Goal: Information Seeking & Learning: Understand process/instructions

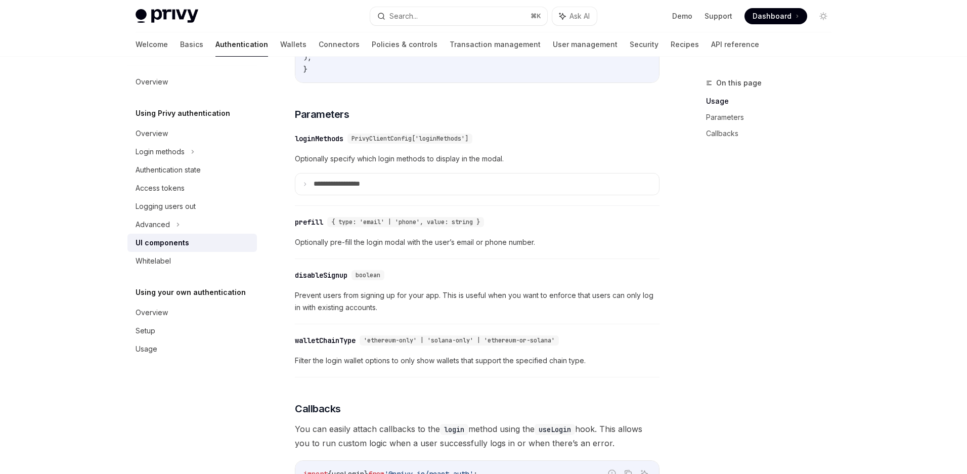
scroll to position [918, 0]
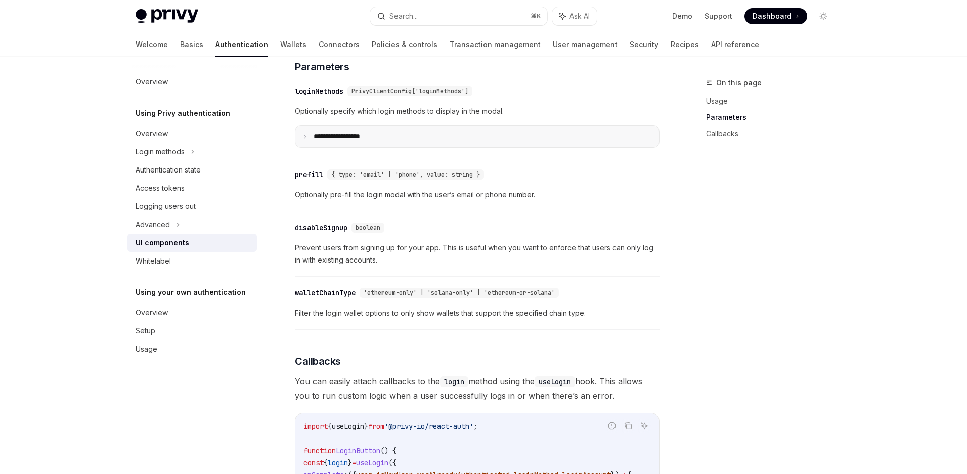
click at [367, 147] on summary "**********" at bounding box center [476, 136] width 363 height 21
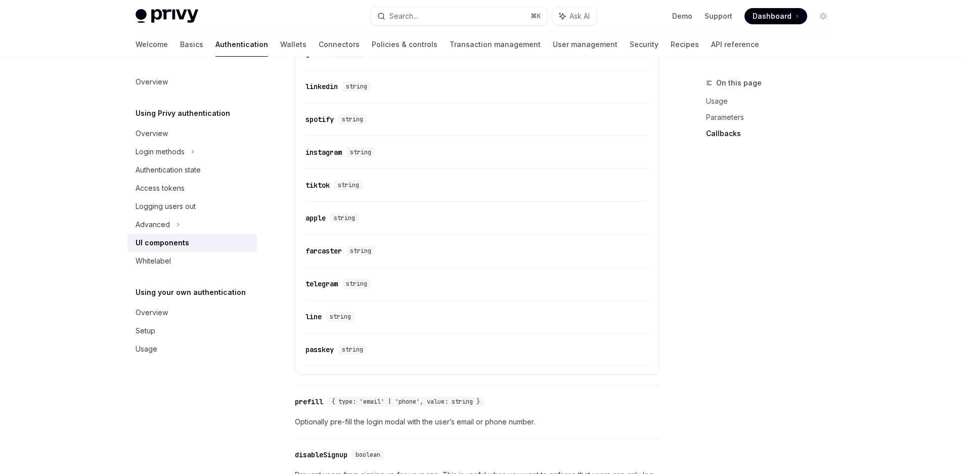
scroll to position [1706, 0]
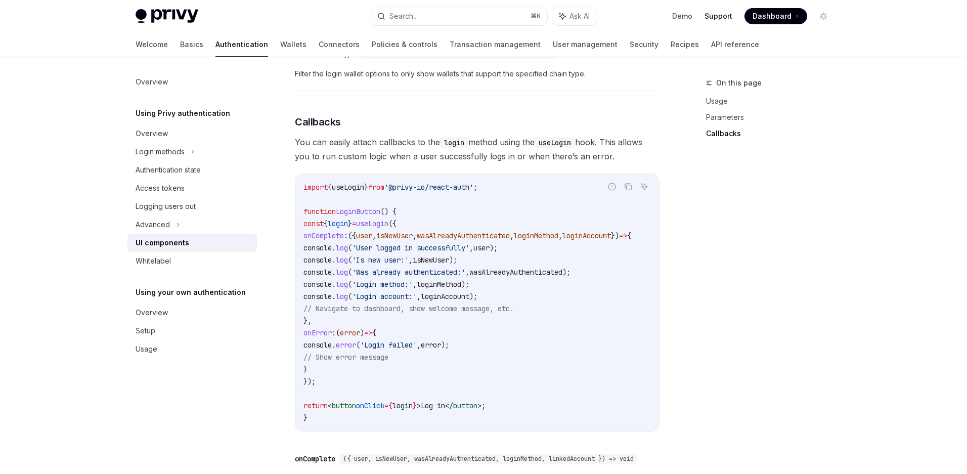
click at [722, 18] on link "Support" at bounding box center [718, 16] width 28 height 10
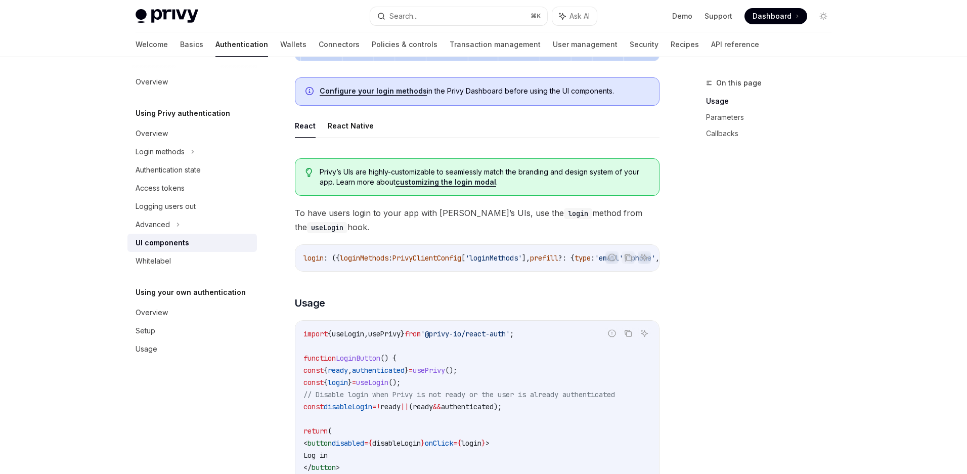
scroll to position [605, 0]
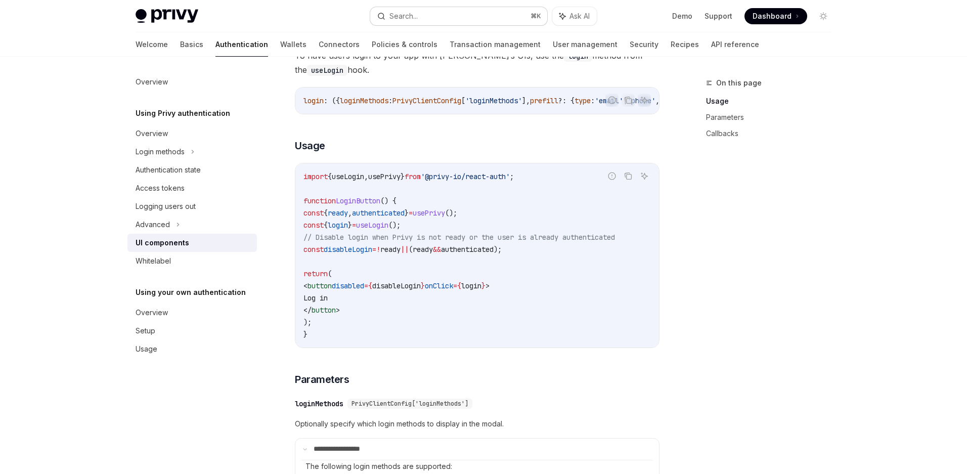
type textarea "*"
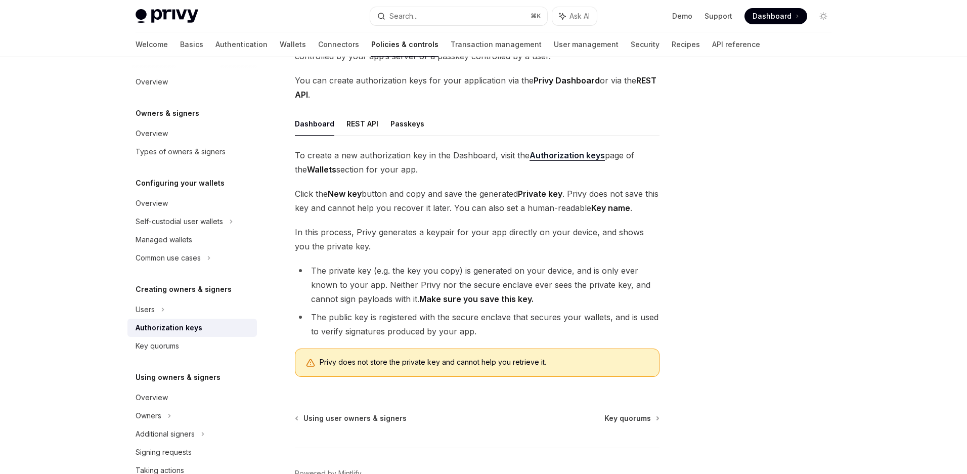
scroll to position [146, 0]
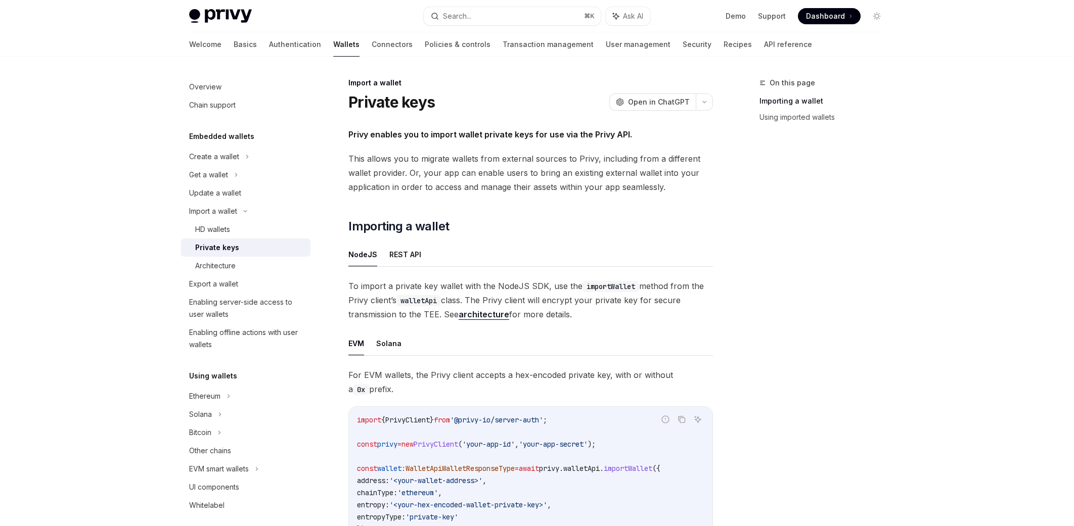
type textarea "*"
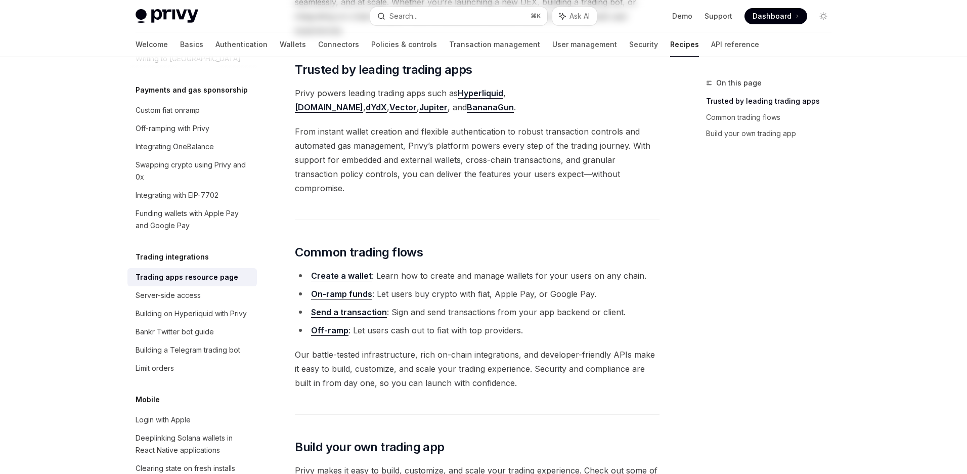
scroll to position [273, 0]
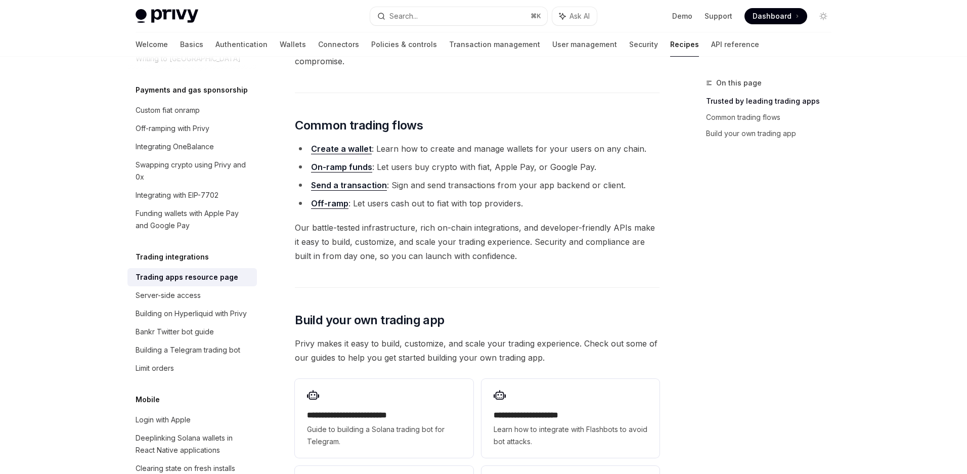
click at [356, 180] on link "Send a transaction" at bounding box center [349, 185] width 76 height 11
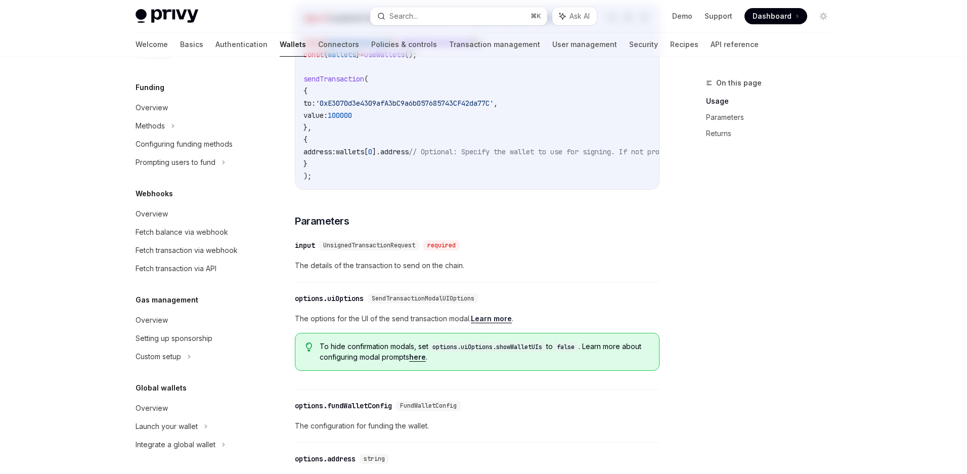
scroll to position [95, 0]
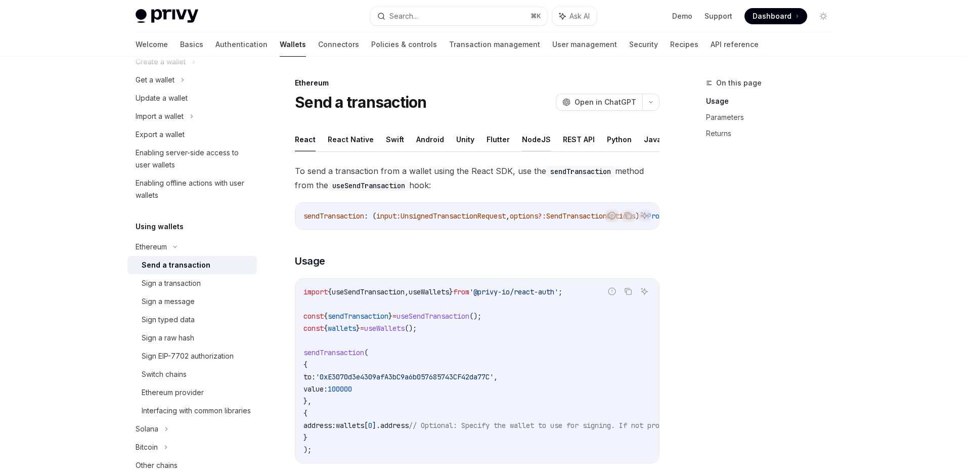
click at [524, 140] on button "NodeJS" at bounding box center [536, 139] width 29 height 24
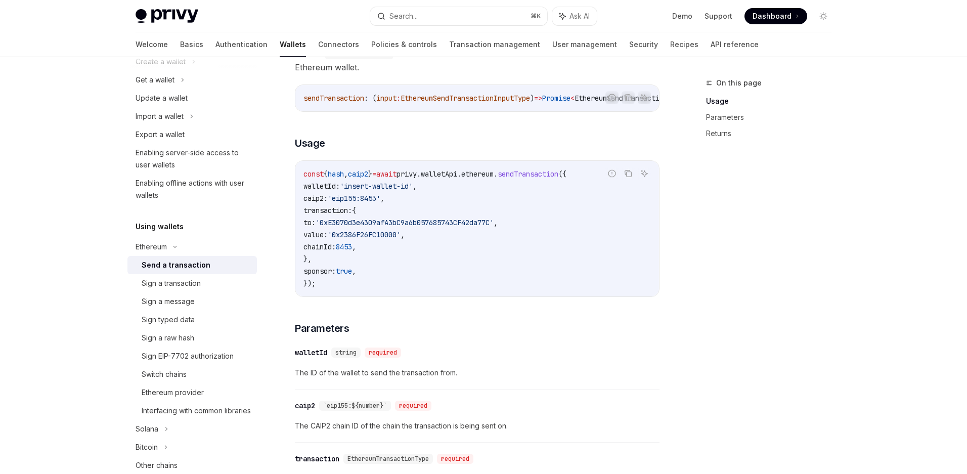
scroll to position [173, 0]
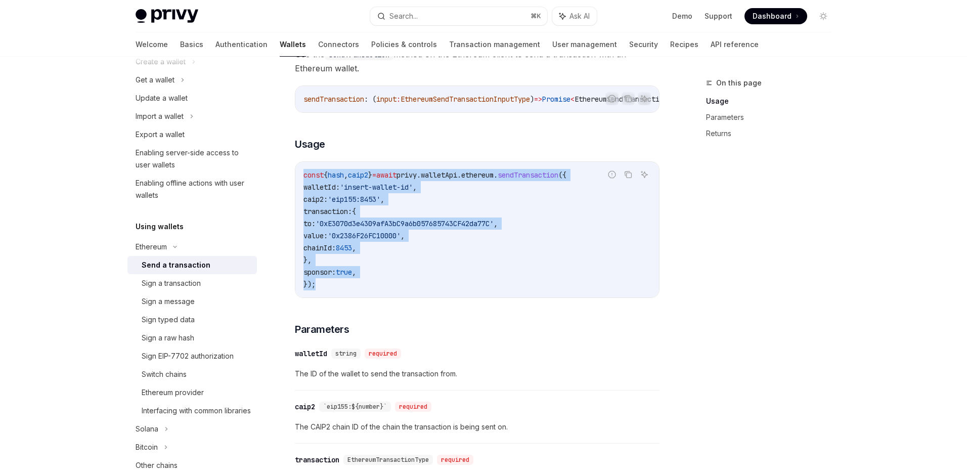
drag, startPoint x: 336, startPoint y: 292, endPoint x: 286, endPoint y: 177, distance: 125.2
click at [286, 177] on div "Ethereum Send a transaction OpenAI Open in ChatGPT OpenAI Open in ChatGPT React…" at bounding box center [382, 406] width 558 height 1005
click at [420, 227] on span "'0xE3070d3e4309afA3bC9a6b057685743CF42da77C'" at bounding box center [404, 223] width 178 height 9
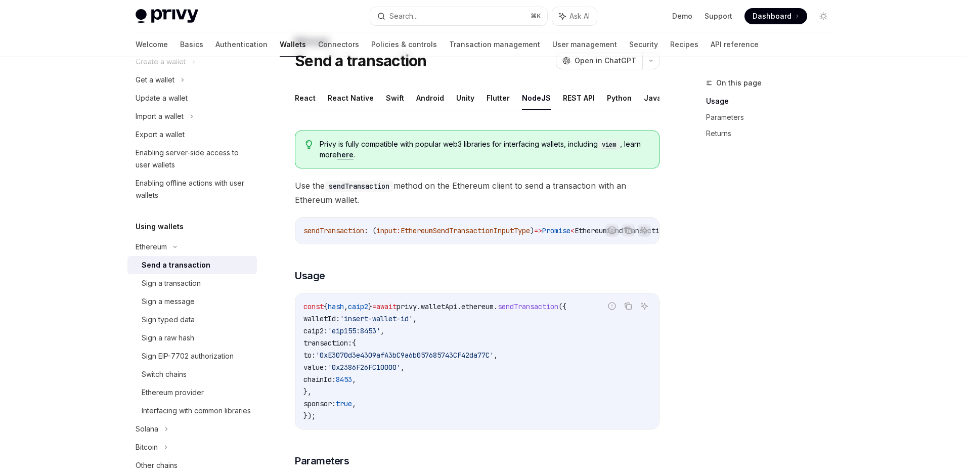
scroll to position [0, 0]
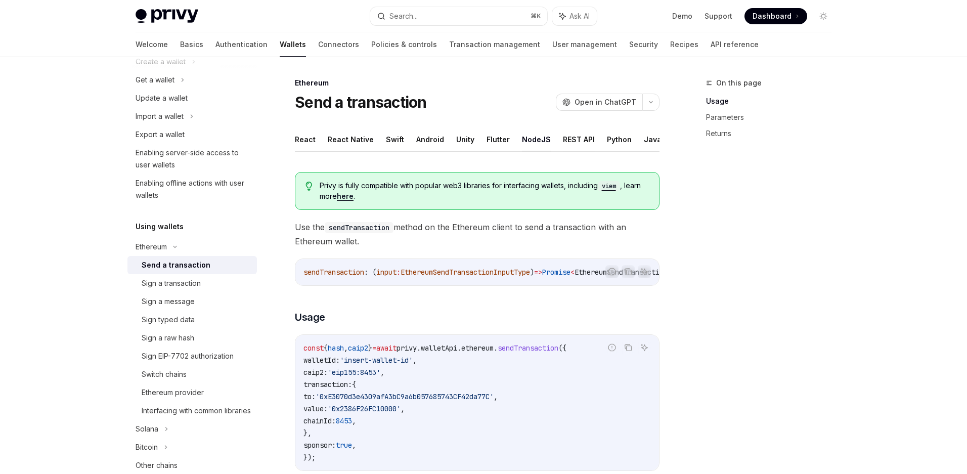
click at [574, 142] on button "REST API" at bounding box center [579, 139] width 32 height 24
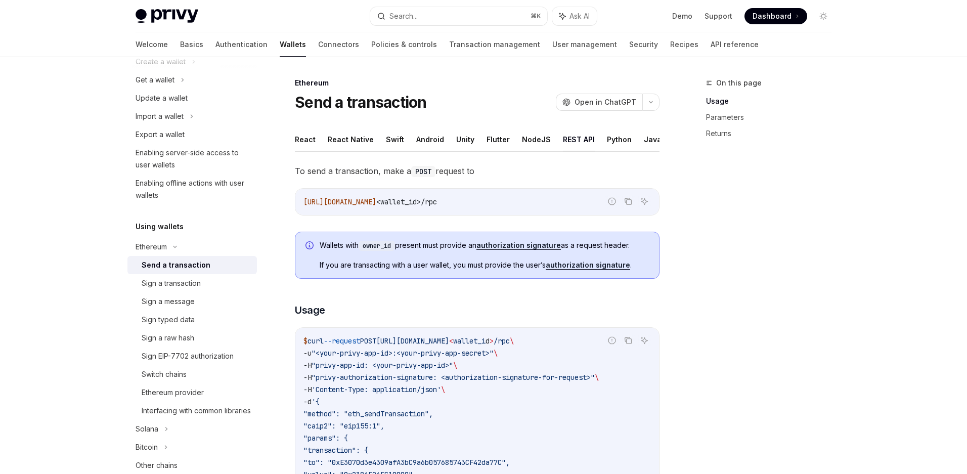
scroll to position [116, 0]
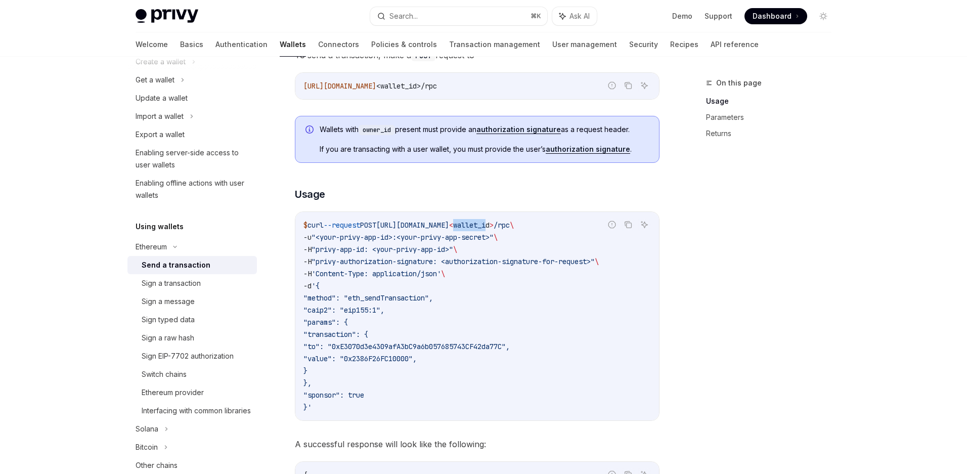
drag, startPoint x: 536, startPoint y: 223, endPoint x: 570, endPoint y: 223, distance: 33.9
click at [514, 223] on span "$ curl --request POST https://api.privy.io/v1/wallets/ < wallet_i d > /rpc \" at bounding box center [408, 224] width 210 height 9
click at [419, 243] on code "$ curl --request POST https://api.privy.io/v1/wallets/ < wallet_i d > /rpc \ -u…" at bounding box center [476, 316] width 347 height 194
drag, startPoint x: 335, startPoint y: 260, endPoint x: 419, endPoint y: 260, distance: 83.9
click at [419, 260] on span ""privy-authorization-signature: <authorization-signature-for-request>"" at bounding box center [452, 261] width 283 height 9
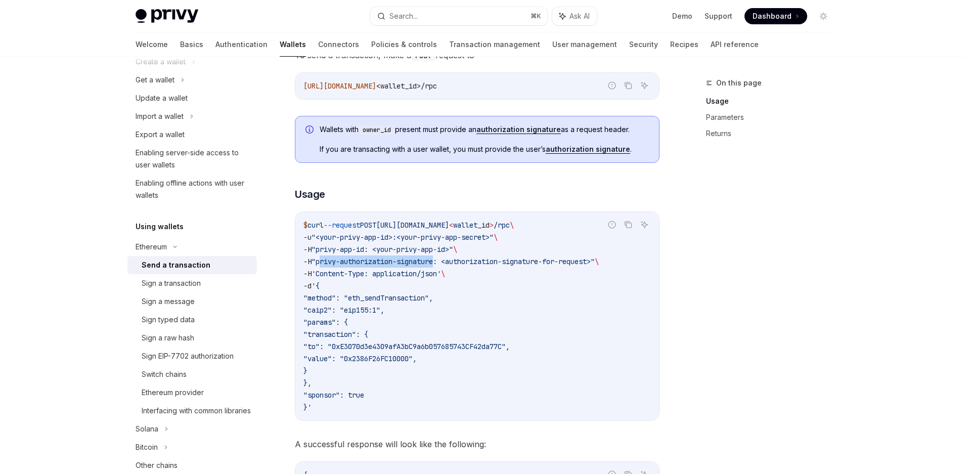
drag, startPoint x: 323, startPoint y: 260, endPoint x: 442, endPoint y: 265, distance: 119.4
click at [442, 265] on span ""privy-authorization-signature: <authorization-signature-for-request>"" at bounding box center [452, 261] width 283 height 9
click at [462, 290] on code "$ curl --request POST https://api.privy.io/v1/wallets/ < wallet_i d > /rpc \ -u…" at bounding box center [476, 316] width 347 height 194
drag, startPoint x: 444, startPoint y: 265, endPoint x: 321, endPoint y: 258, distance: 123.0
click at [321, 258] on span ""privy-authorization-signature: <authorization-signature-for-request>"" at bounding box center [452, 261] width 283 height 9
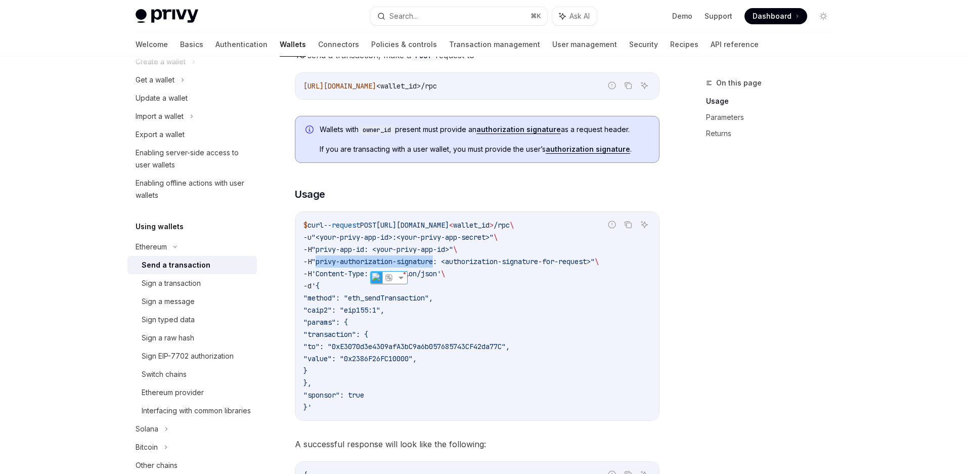
click at [488, 286] on code "$ curl --request POST https://api.privy.io/v1/wallets/ < wallet_i d > /rpc \ -u…" at bounding box center [476, 316] width 347 height 194
drag, startPoint x: 443, startPoint y: 264, endPoint x: 318, endPoint y: 262, distance: 124.4
click at [318, 262] on span ""privy-authorization-signature: <authorization-signature-for-request>"" at bounding box center [452, 261] width 283 height 9
click at [487, 258] on span ""privy-authorization-signature: <authorization-signature-for-request>"" at bounding box center [452, 261] width 283 height 9
drag, startPoint x: 457, startPoint y: 260, endPoint x: 537, endPoint y: 260, distance: 79.9
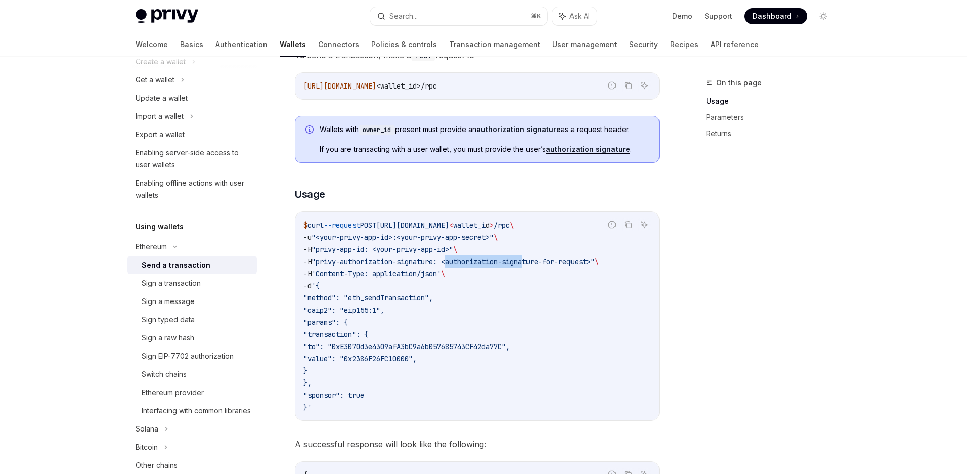
click at [537, 260] on span ""privy-authorization-signature: <authorization-signature-for-request>"" at bounding box center [452, 261] width 283 height 9
click at [586, 333] on code "$ curl --request POST https://api.privy.io/v1/wallets/ < wallet_i d > /rpc \ -u…" at bounding box center [476, 316] width 347 height 194
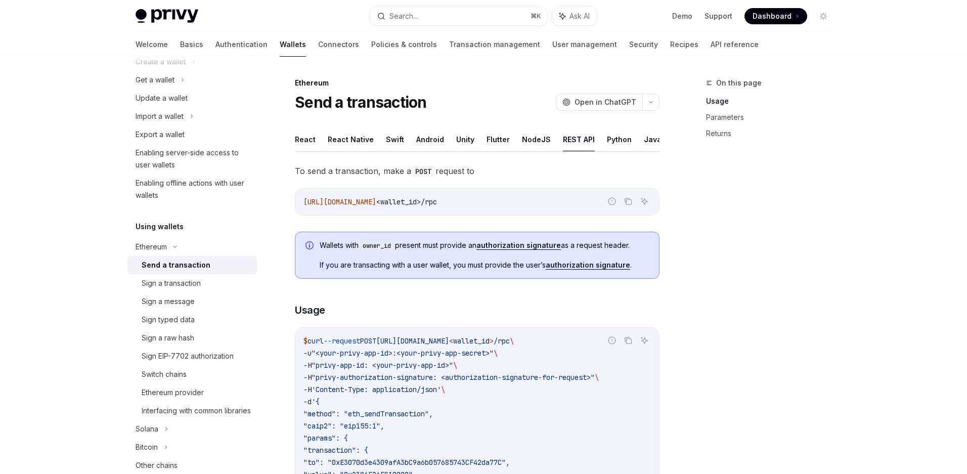
scroll to position [1, 0]
click at [522, 247] on link "authorization signature" at bounding box center [518, 244] width 84 height 9
click at [583, 266] on link "authorization signature" at bounding box center [587, 264] width 84 height 9
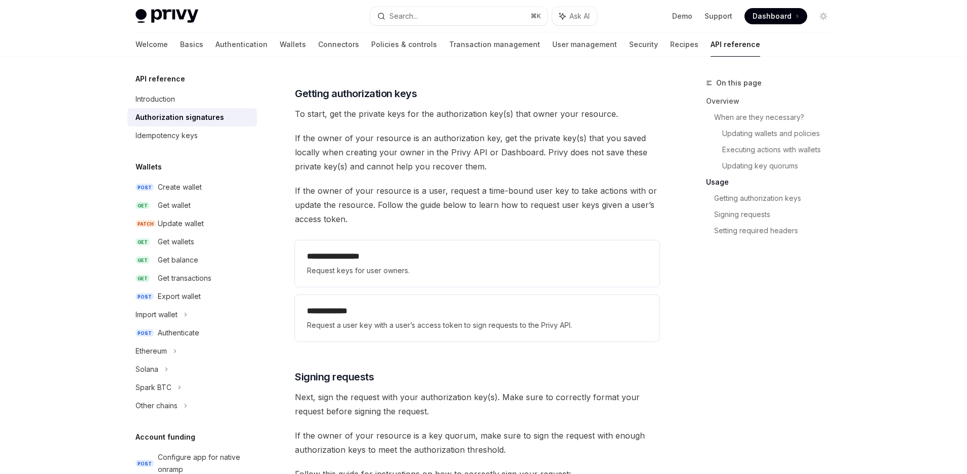
scroll to position [1274, 0]
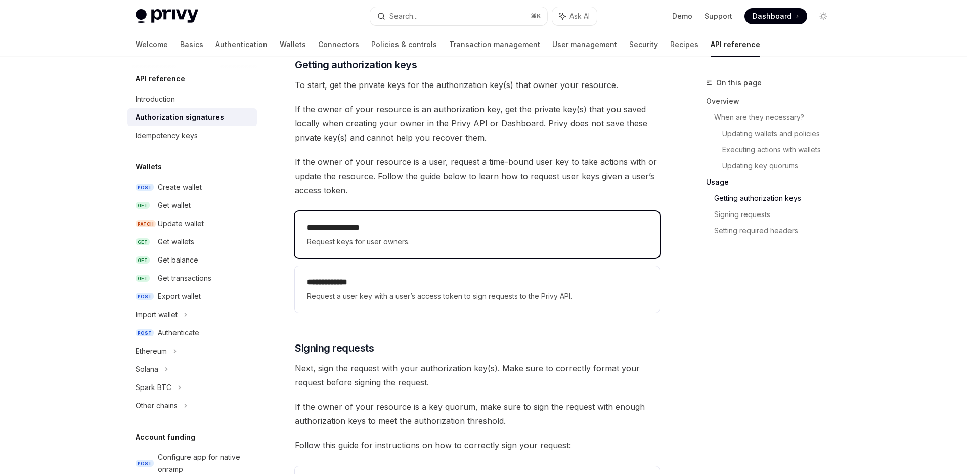
click at [426, 241] on span "Request keys for user owners." at bounding box center [477, 242] width 340 height 12
type textarea "*"
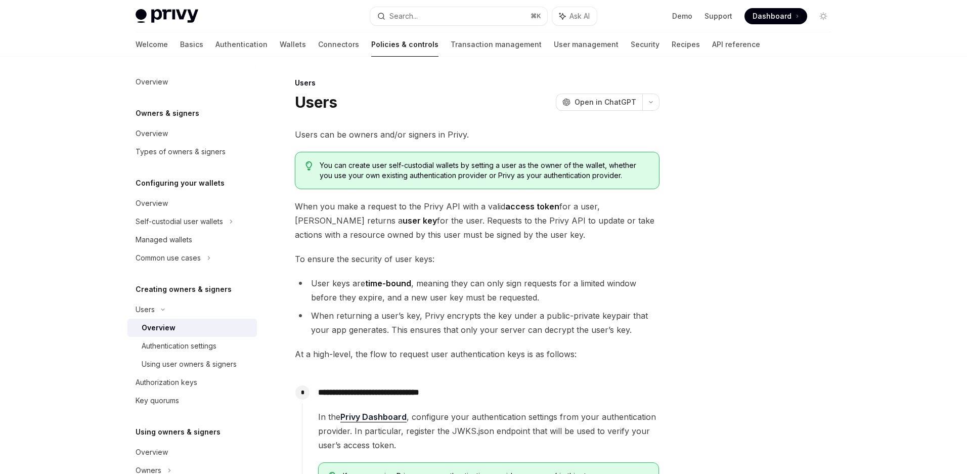
scroll to position [332, 0]
